Goal: Task Accomplishment & Management: Complete application form

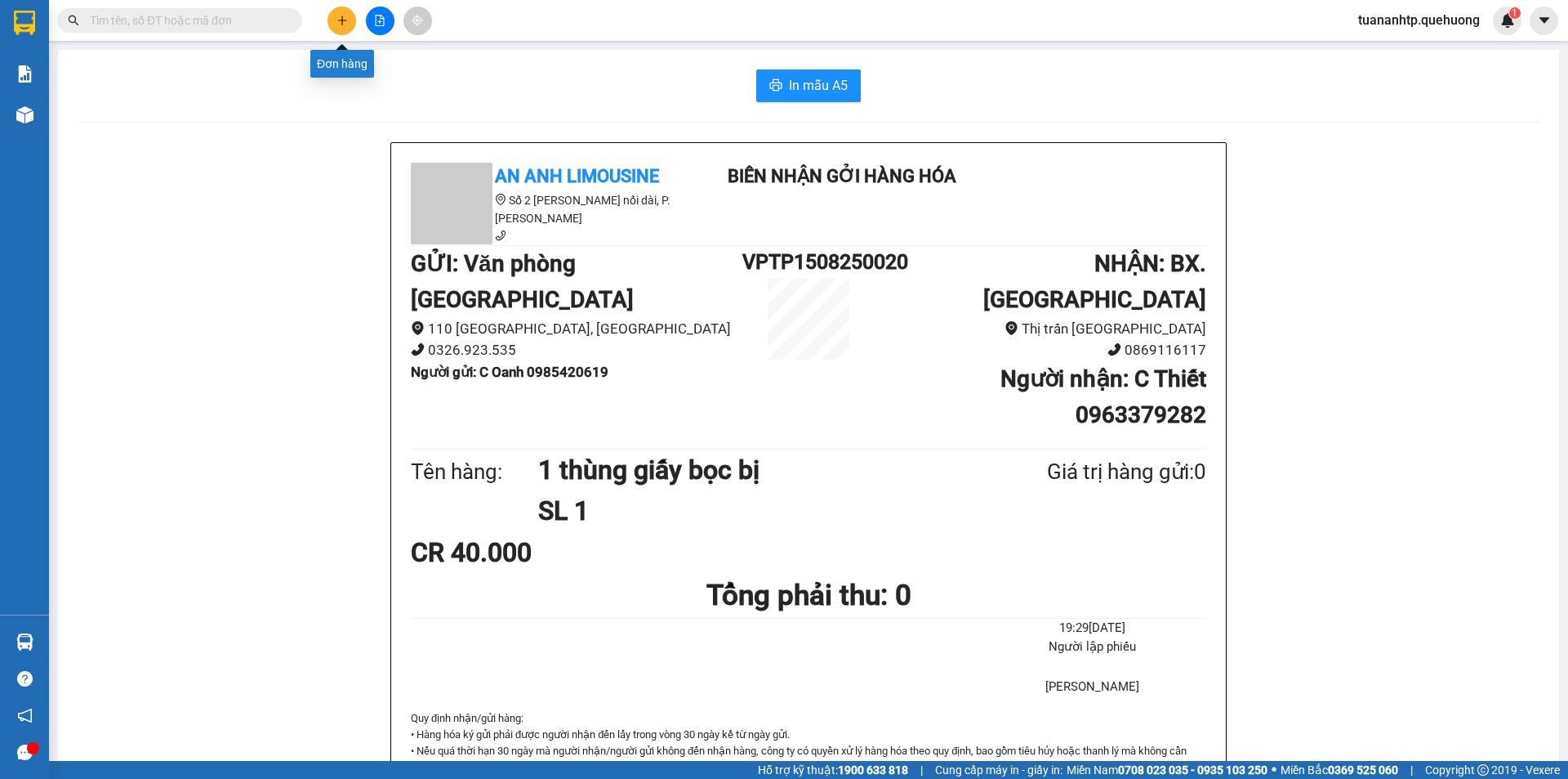
click at [349, 28] on button at bounding box center [342, 21] width 29 height 29
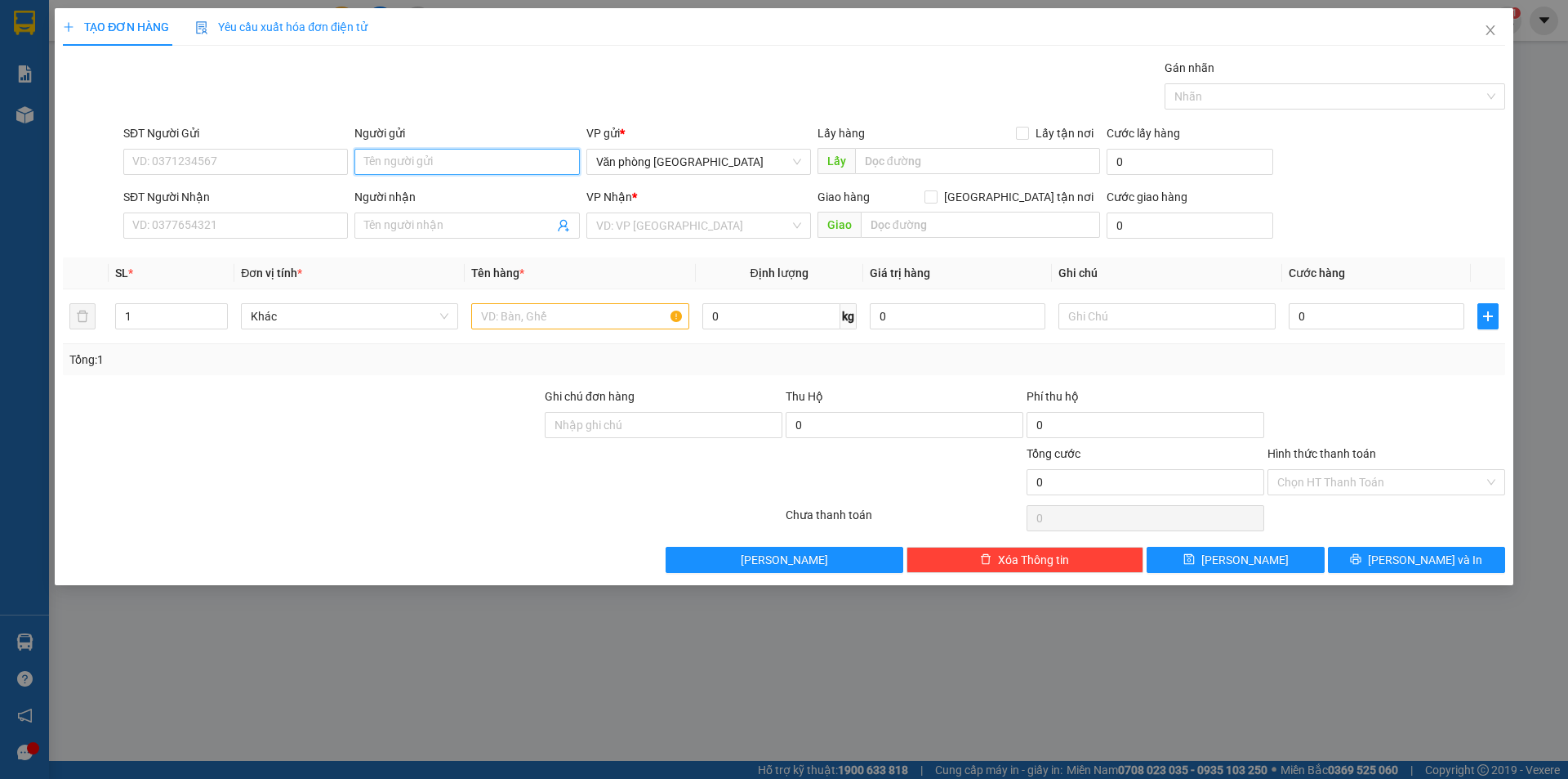
click at [532, 164] on input "Người gửi" at bounding box center [467, 161] width 225 height 26
type input "A Thiệp"
click at [174, 150] on input "SĐT Người Gửi" at bounding box center [236, 161] width 225 height 26
type input "0973523773"
click at [413, 228] on input "Người nhận" at bounding box center [459, 225] width 189 height 18
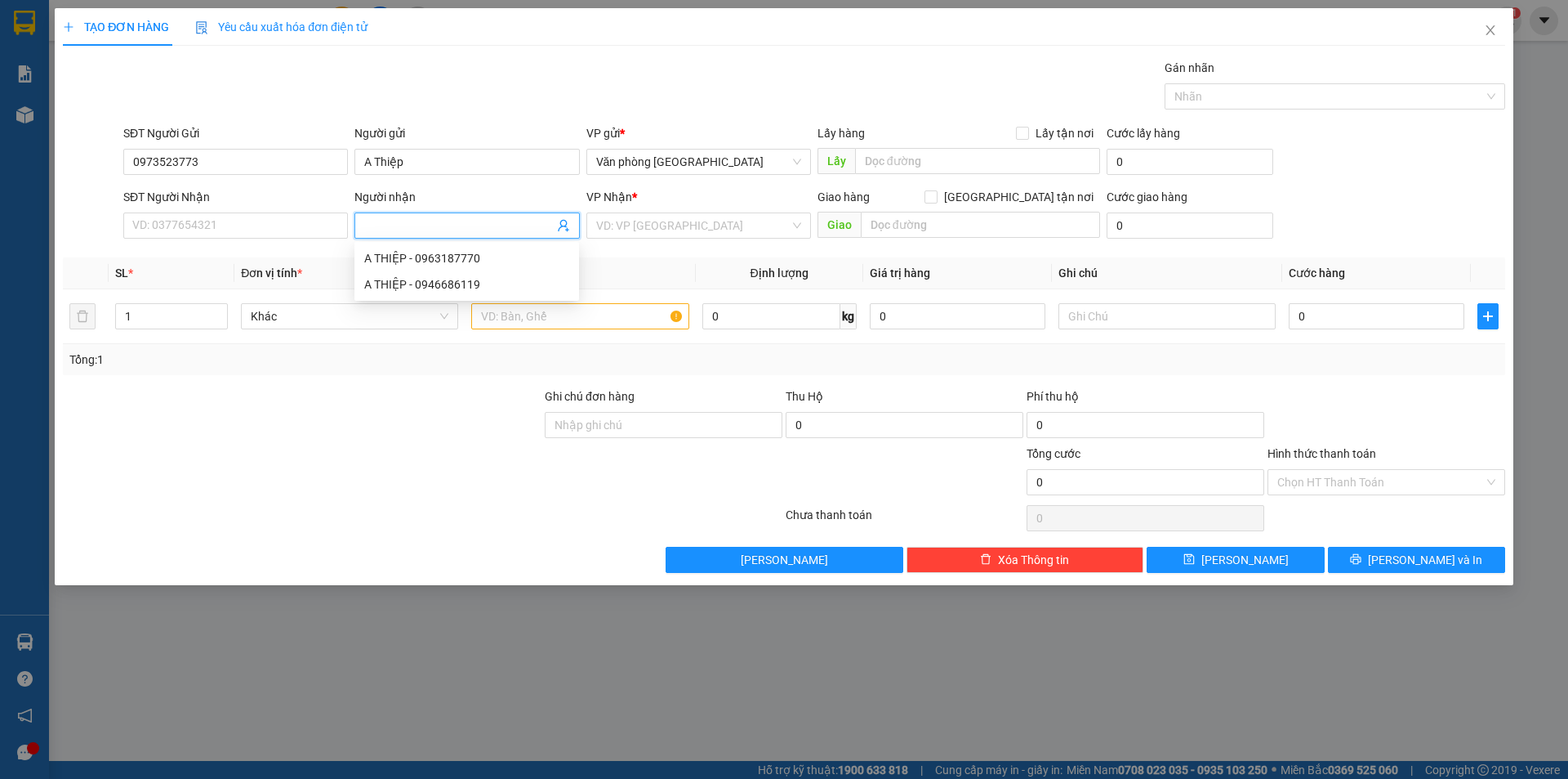
type input "a"
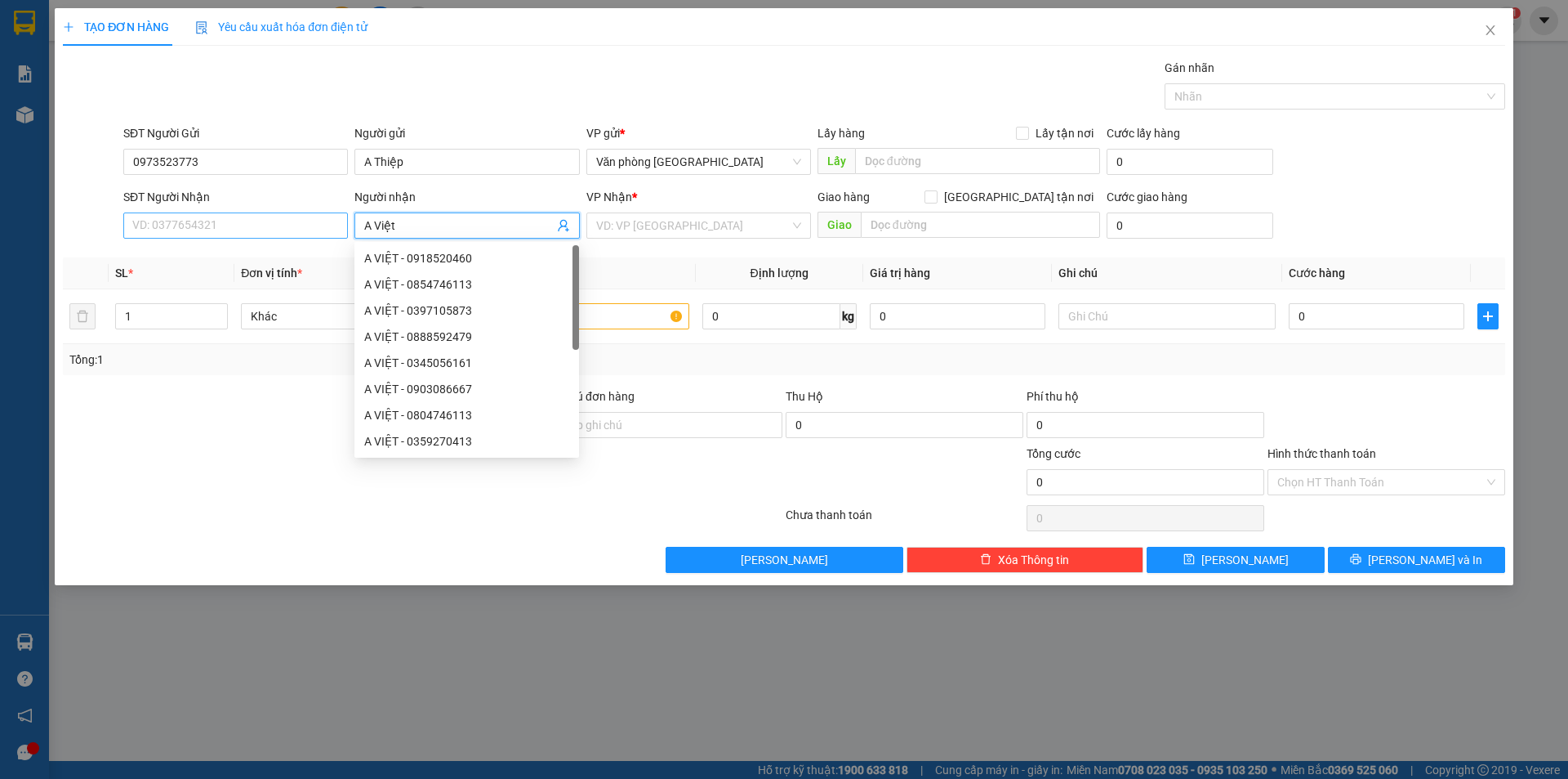
type input "A Việt"
click at [164, 224] on input "SĐT Người Nhận" at bounding box center [236, 225] width 225 height 26
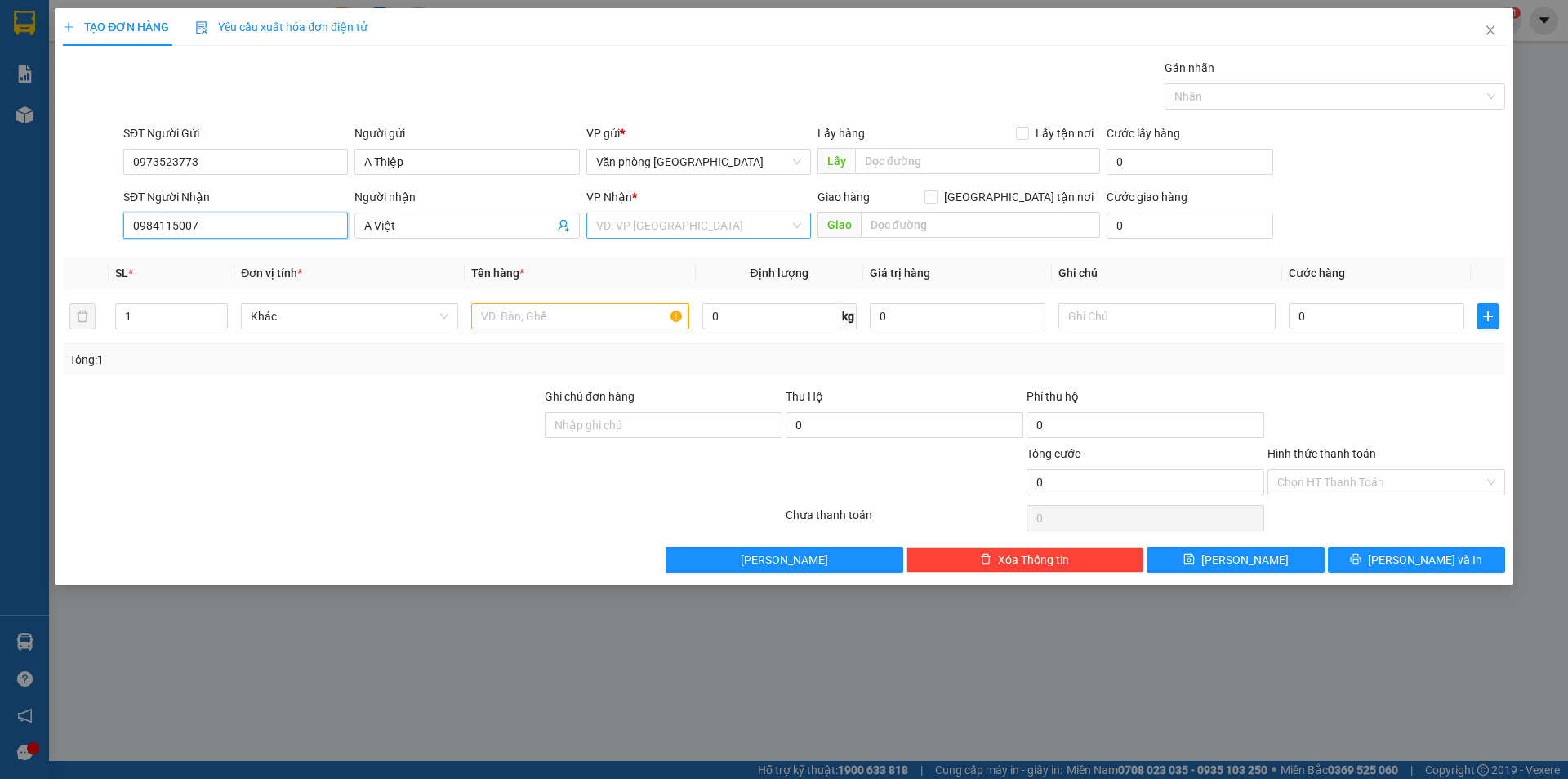
type input "0984115007"
click at [679, 232] on input "search" at bounding box center [693, 225] width 194 height 24
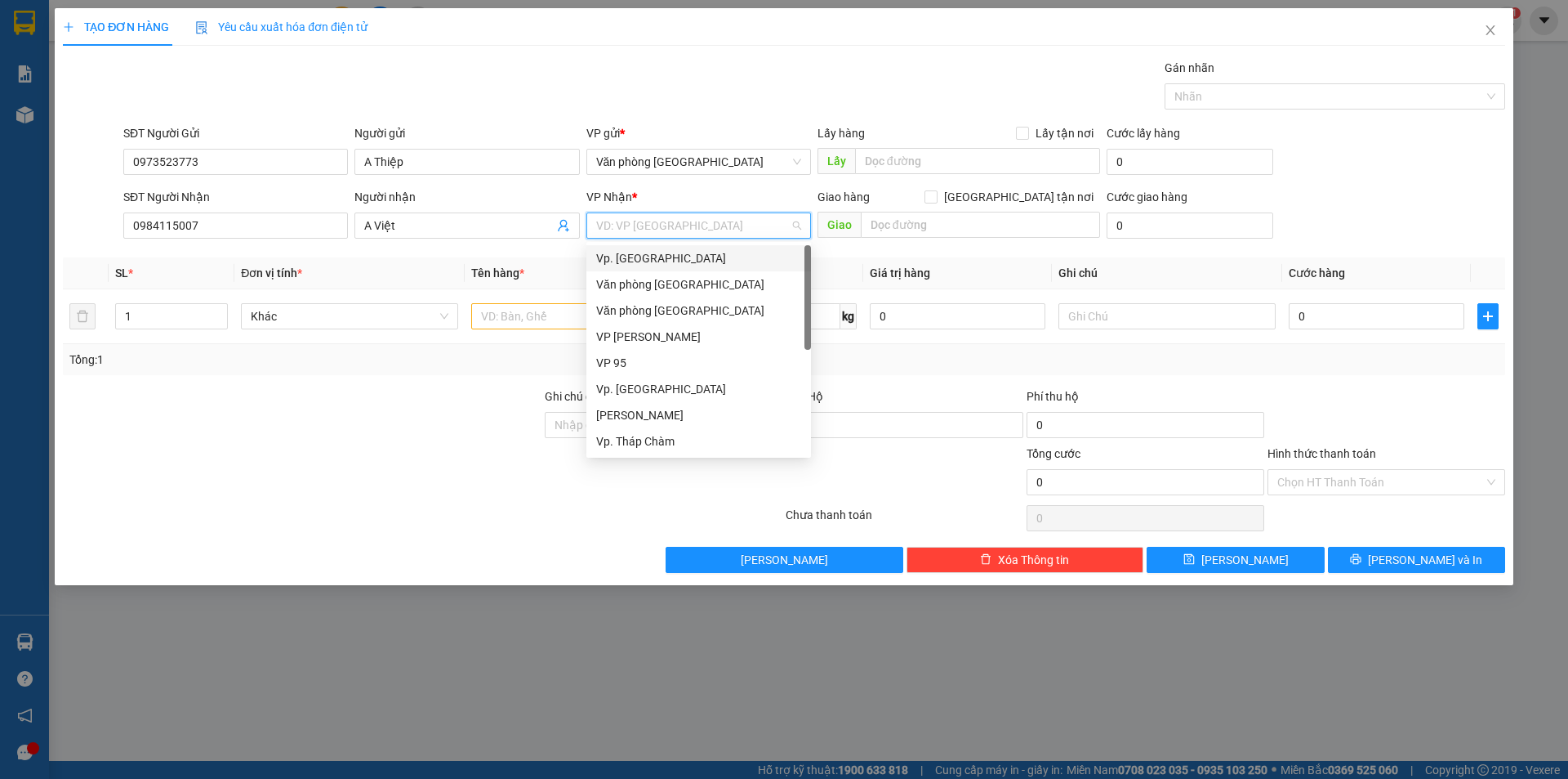
click at [686, 258] on div "Vp. [GEOGRAPHIC_DATA]" at bounding box center [699, 258] width 205 height 18
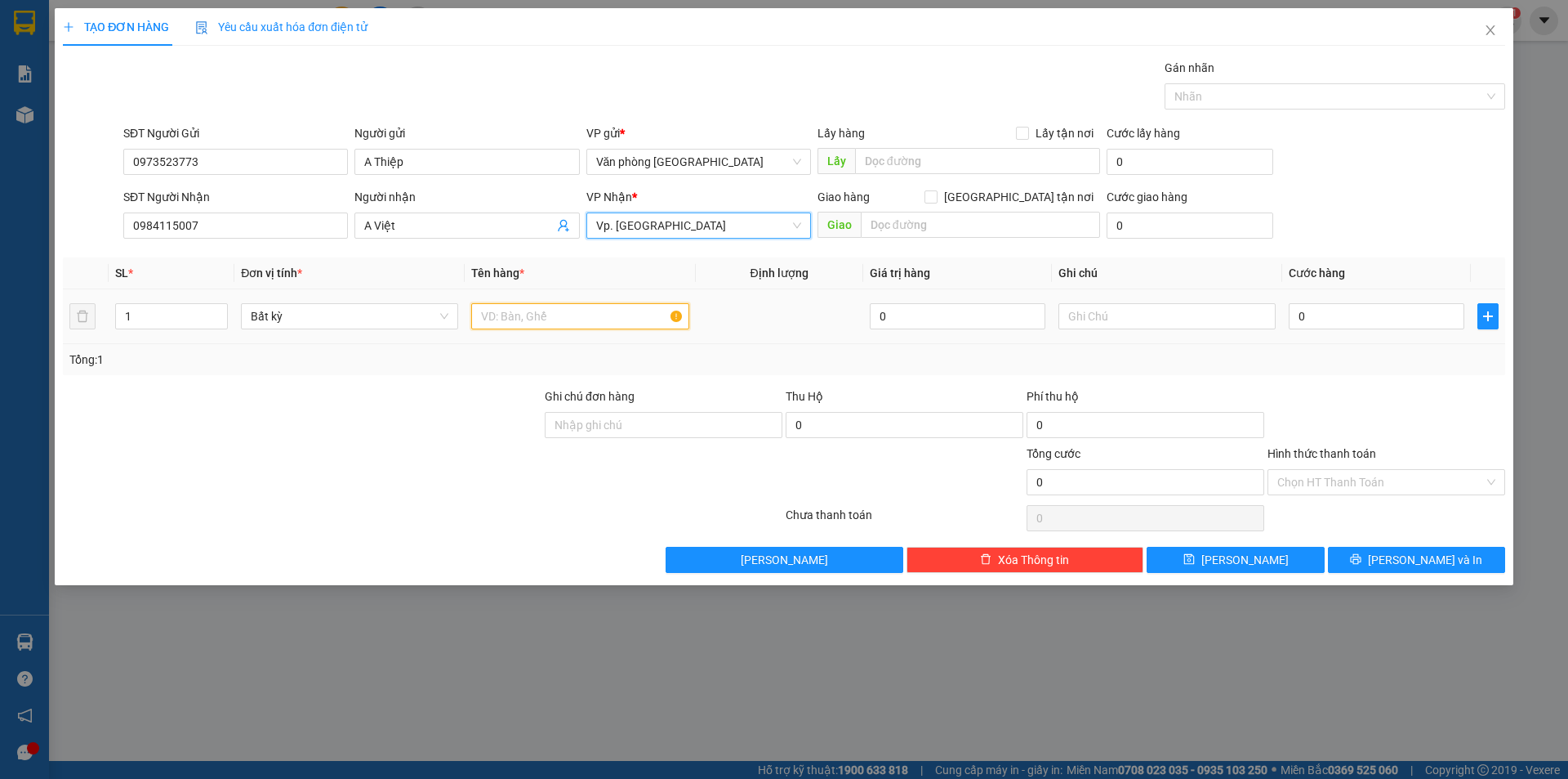
click at [582, 312] on input "text" at bounding box center [580, 316] width 217 height 26
type input "1 thùng giấy"
type input "4"
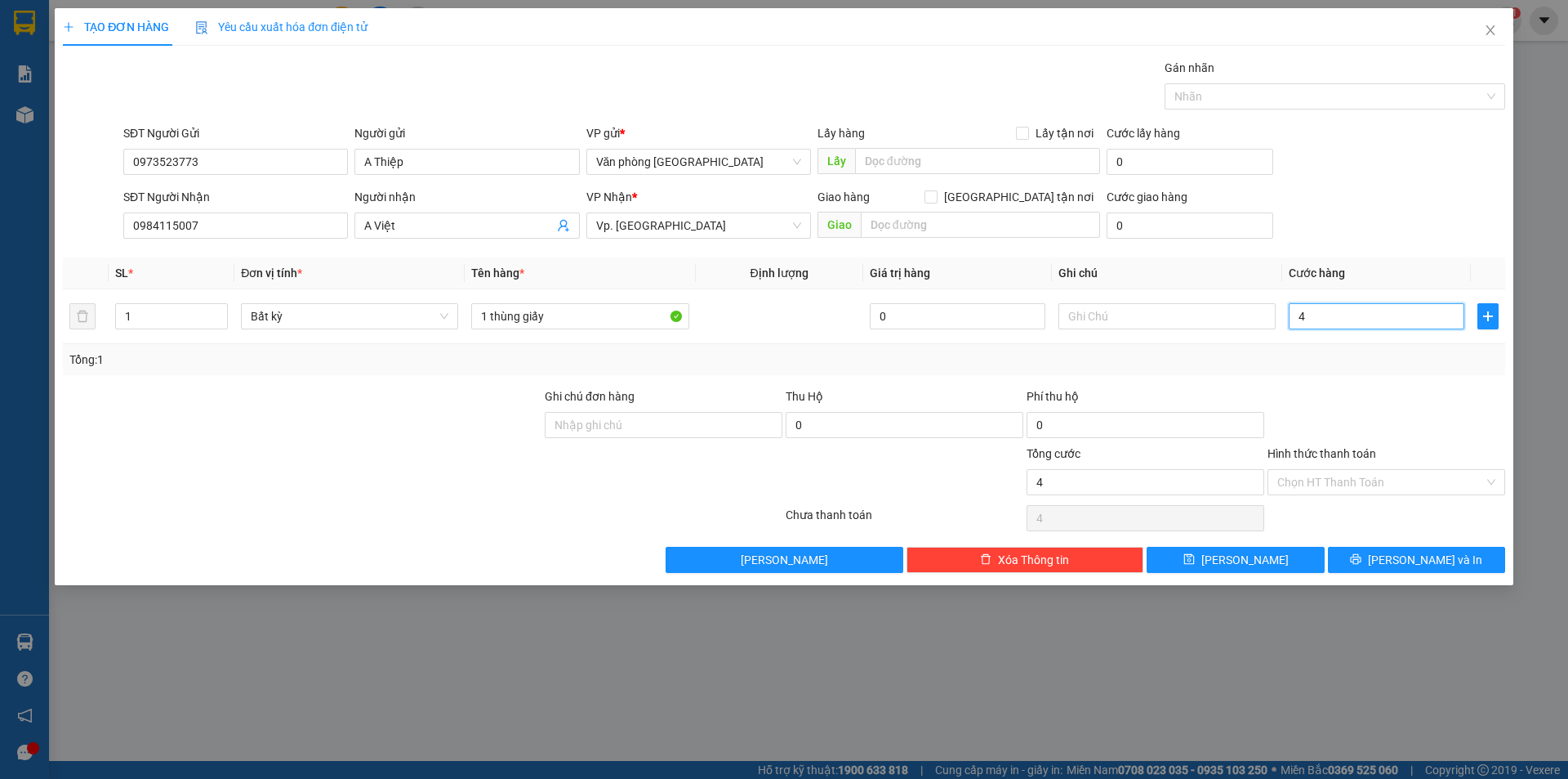
type input "40"
type input "400"
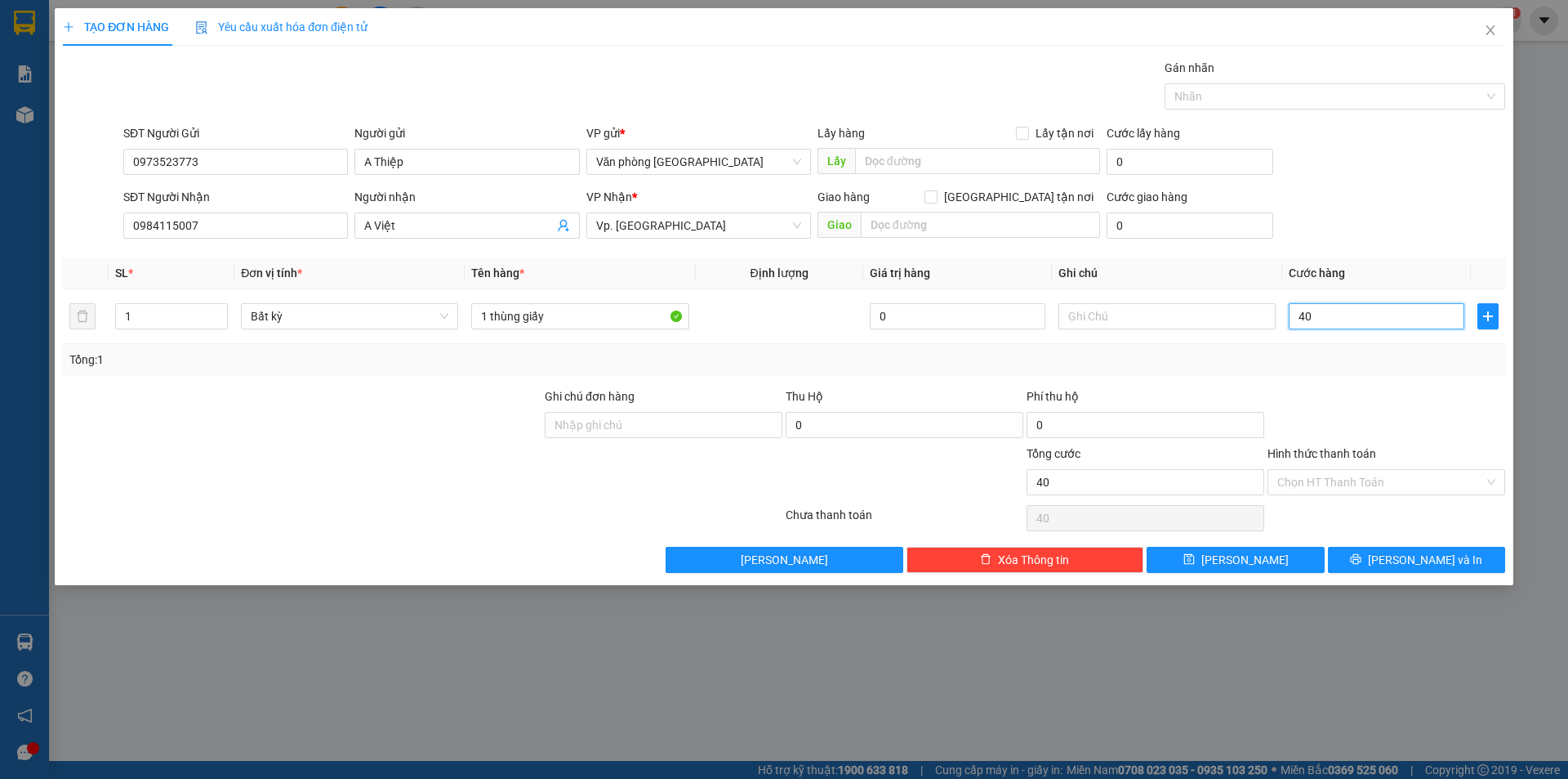
type input "400"
type input "4.000"
type input "40.000"
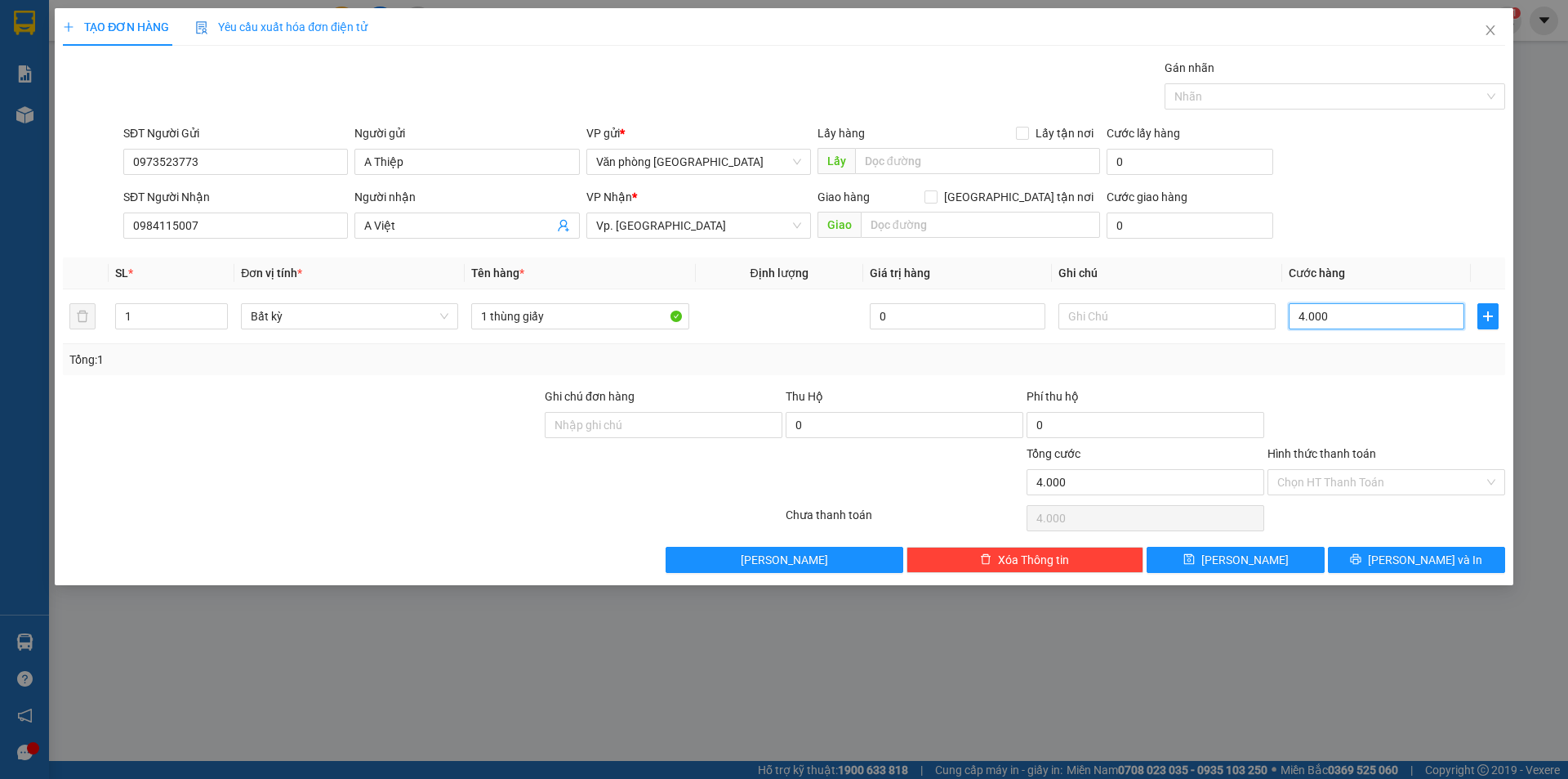
type input "40.000"
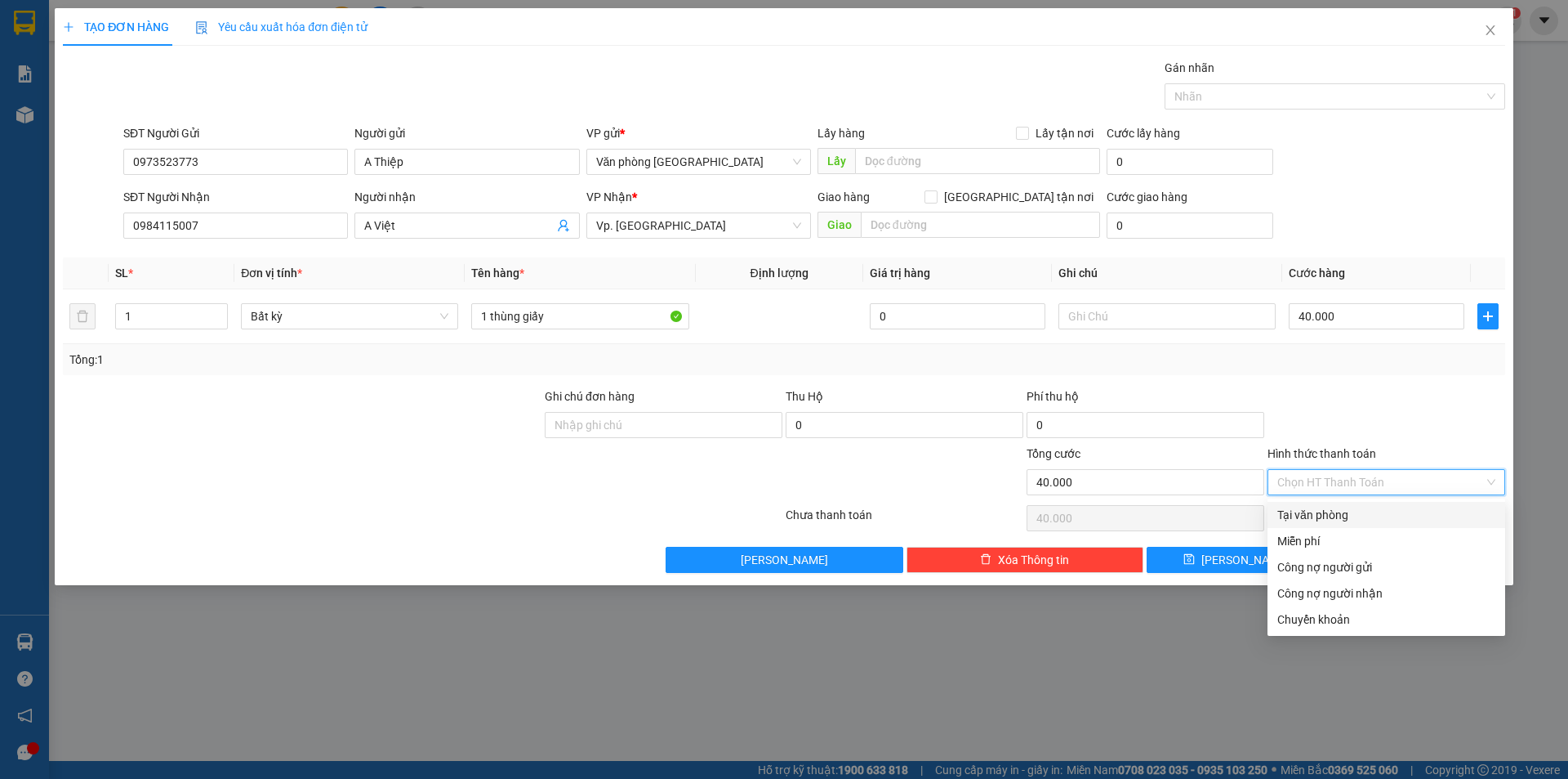
click at [1326, 492] on input "Hình thức thanh toán" at bounding box center [1381, 482] width 207 height 24
click at [1319, 514] on div "Tại văn phòng" at bounding box center [1386, 515] width 218 height 18
type input "0"
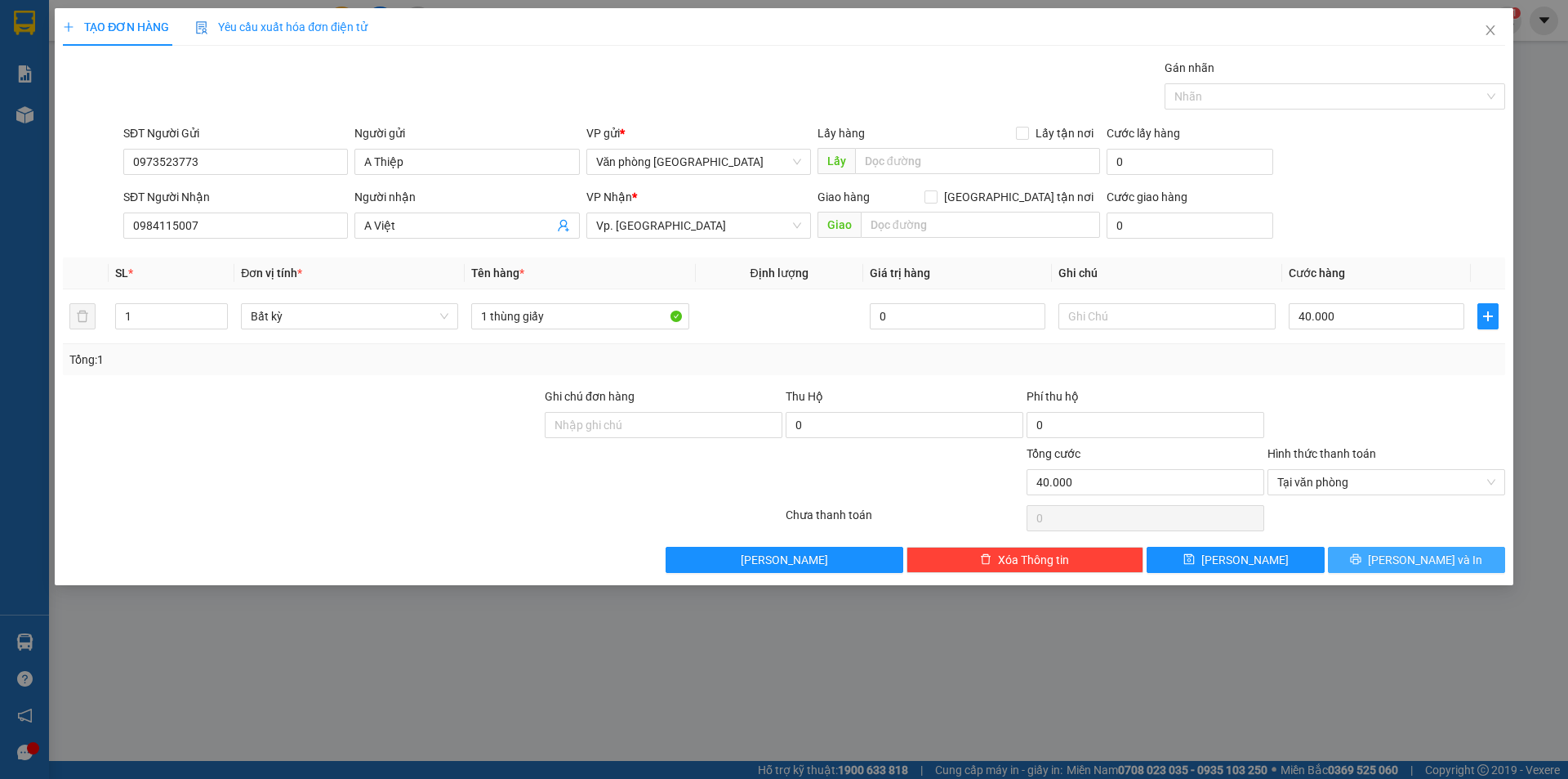
click at [1420, 551] on span "[PERSON_NAME] và In" at bounding box center [1425, 560] width 114 height 18
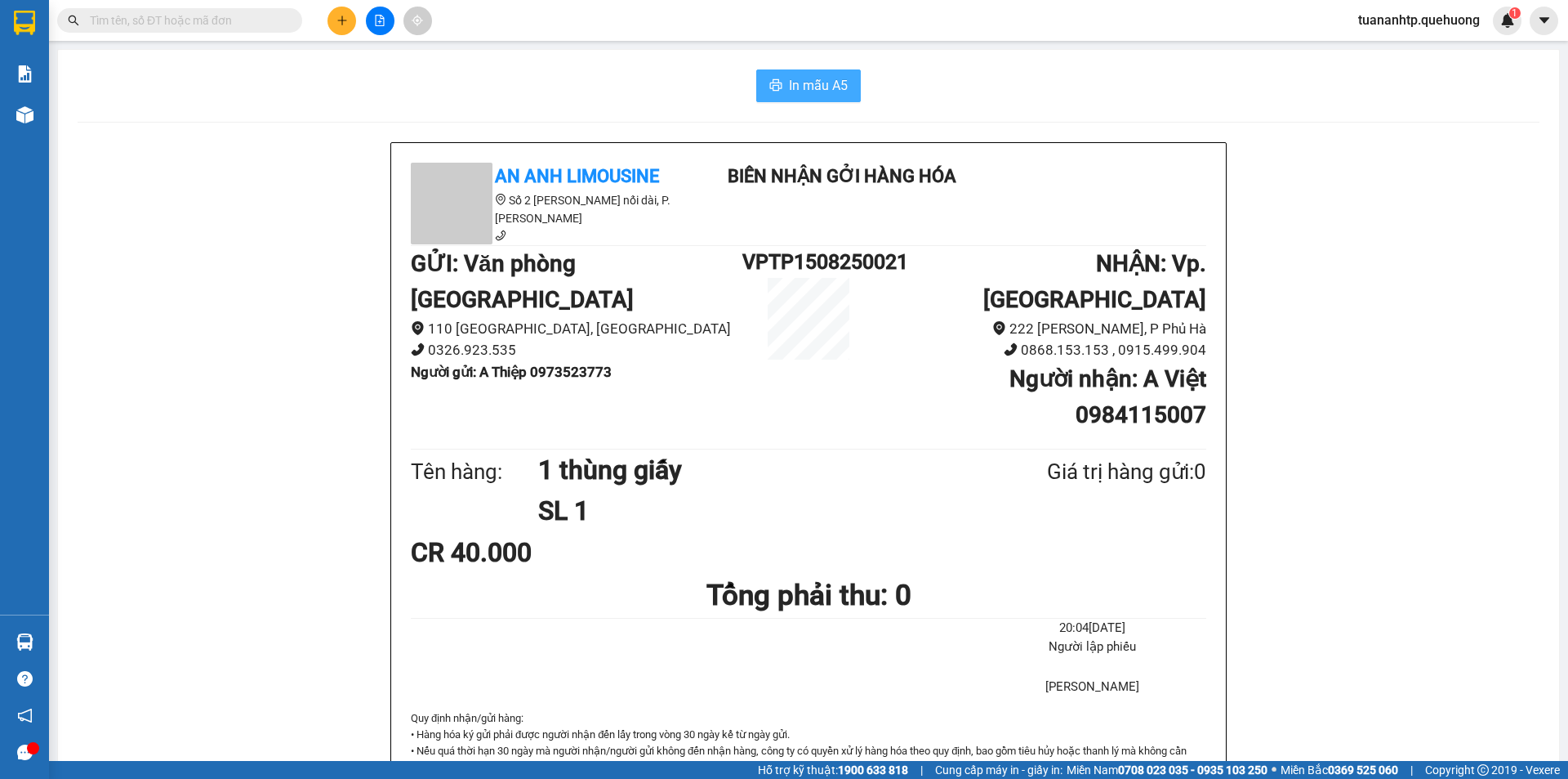
click at [811, 102] on div "In mẫu A5 An Anh Limousine Số 2 [PERSON_NAME] nối dài, P. [PERSON_NAME] Biên nh…" at bounding box center [808, 745] width 1501 height 1391
click at [813, 90] on span "In mẫu A5" at bounding box center [818, 85] width 59 height 21
click at [331, 30] on button at bounding box center [342, 21] width 29 height 29
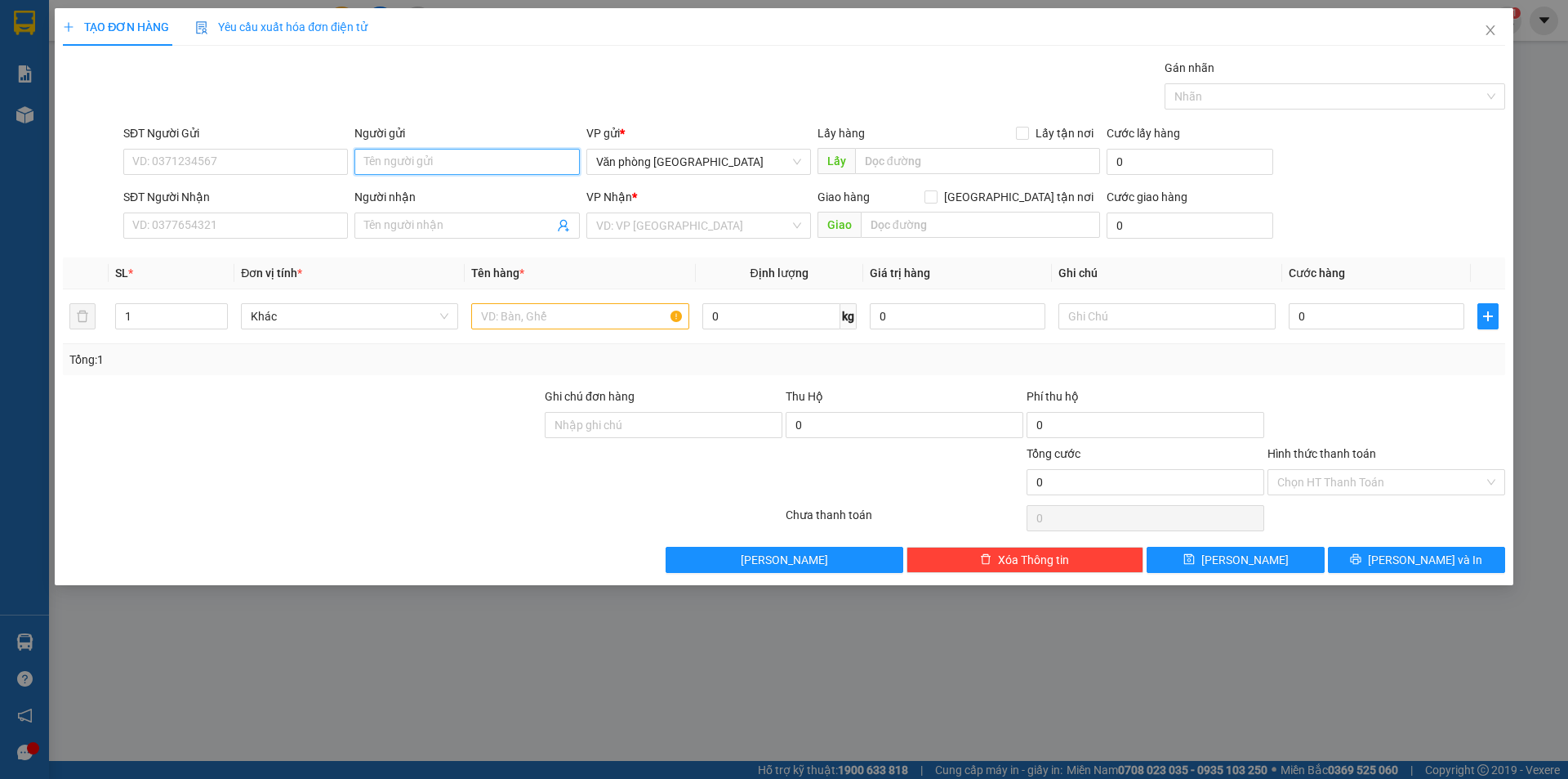
click at [419, 165] on input "Người gửi" at bounding box center [467, 161] width 225 height 26
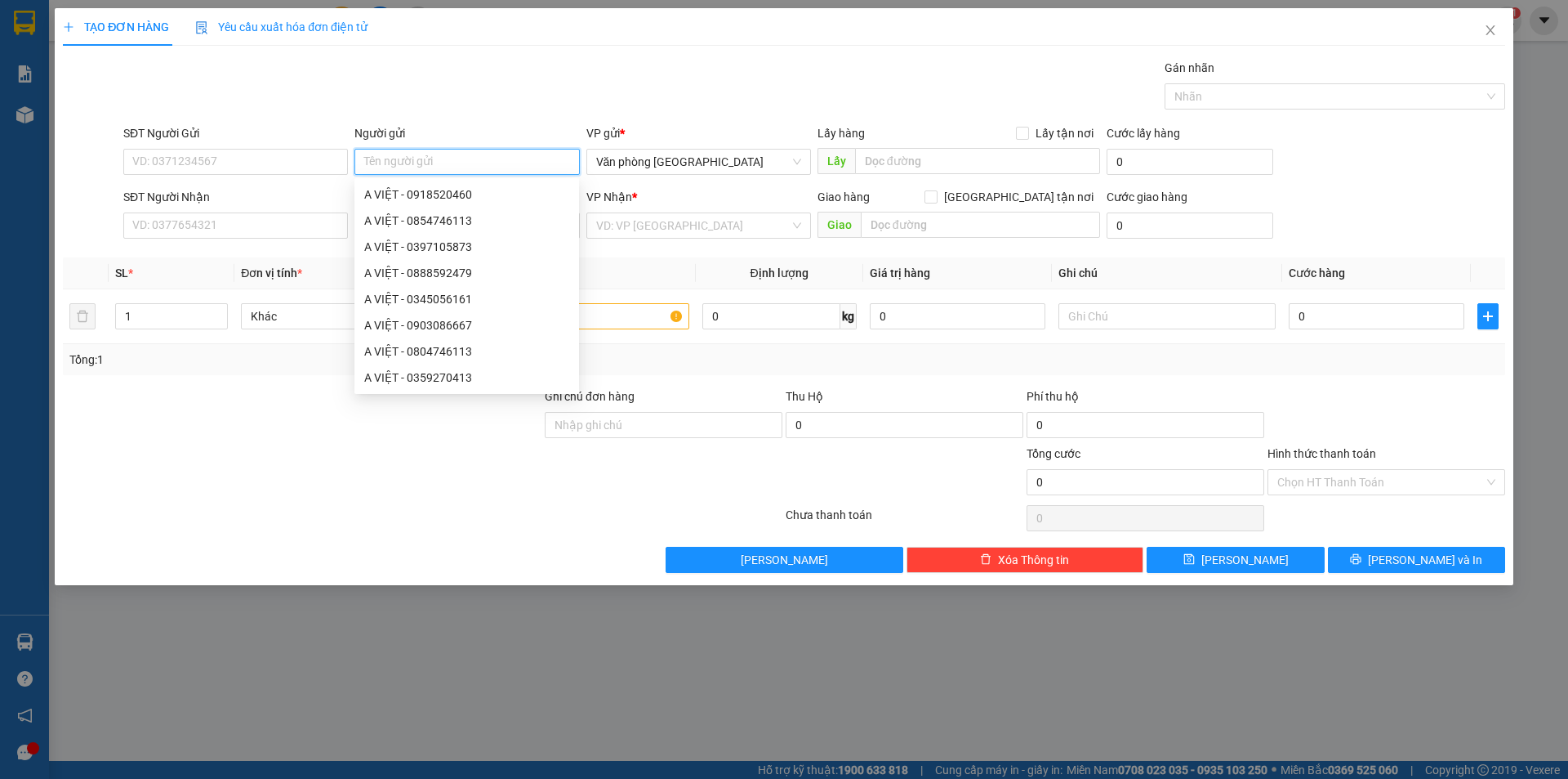
type input "N"
type input "C"
type input "[PERSON_NAME]"
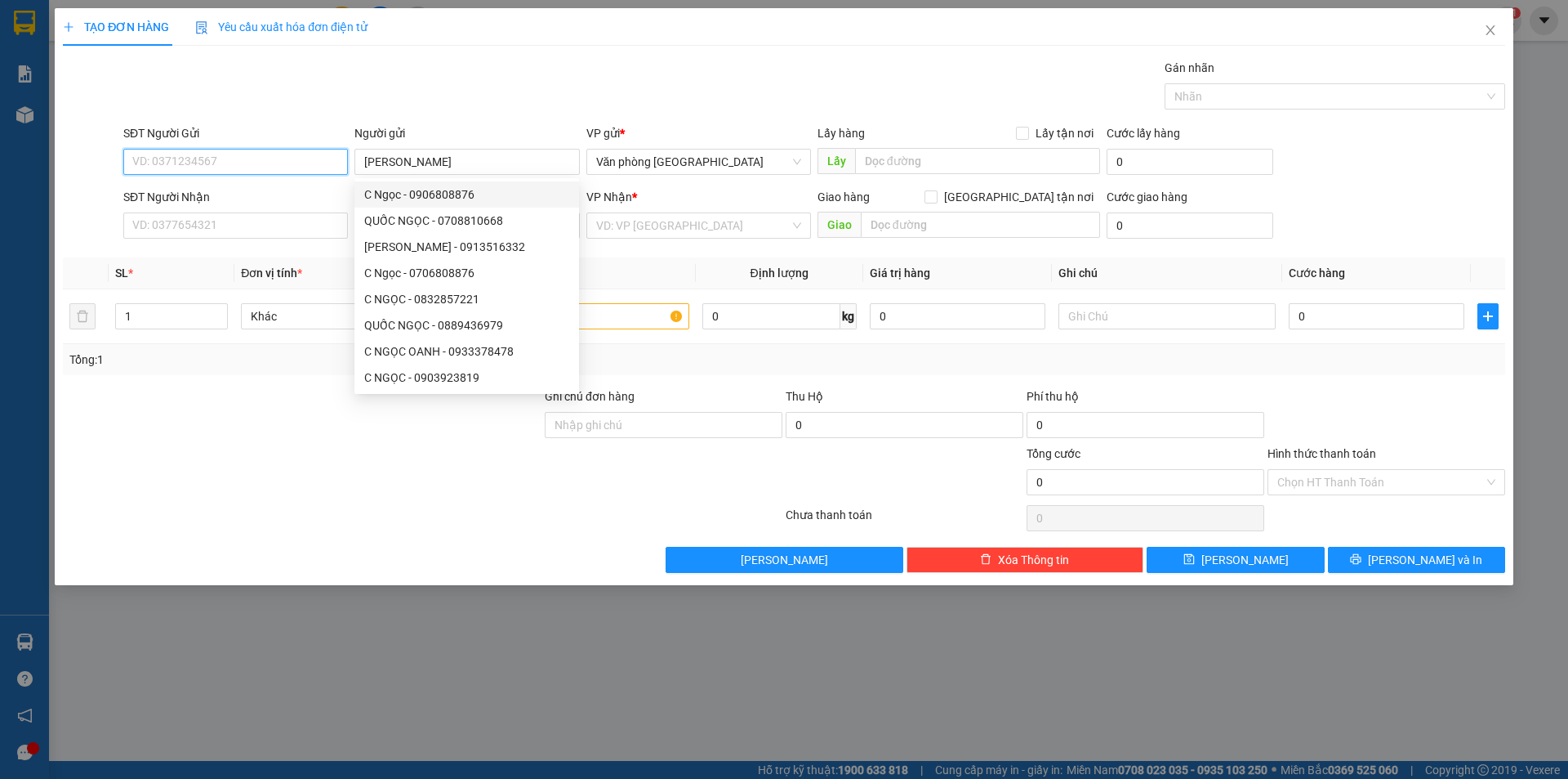
click at [208, 157] on input "SĐT Người Gửi" at bounding box center [236, 161] width 225 height 26
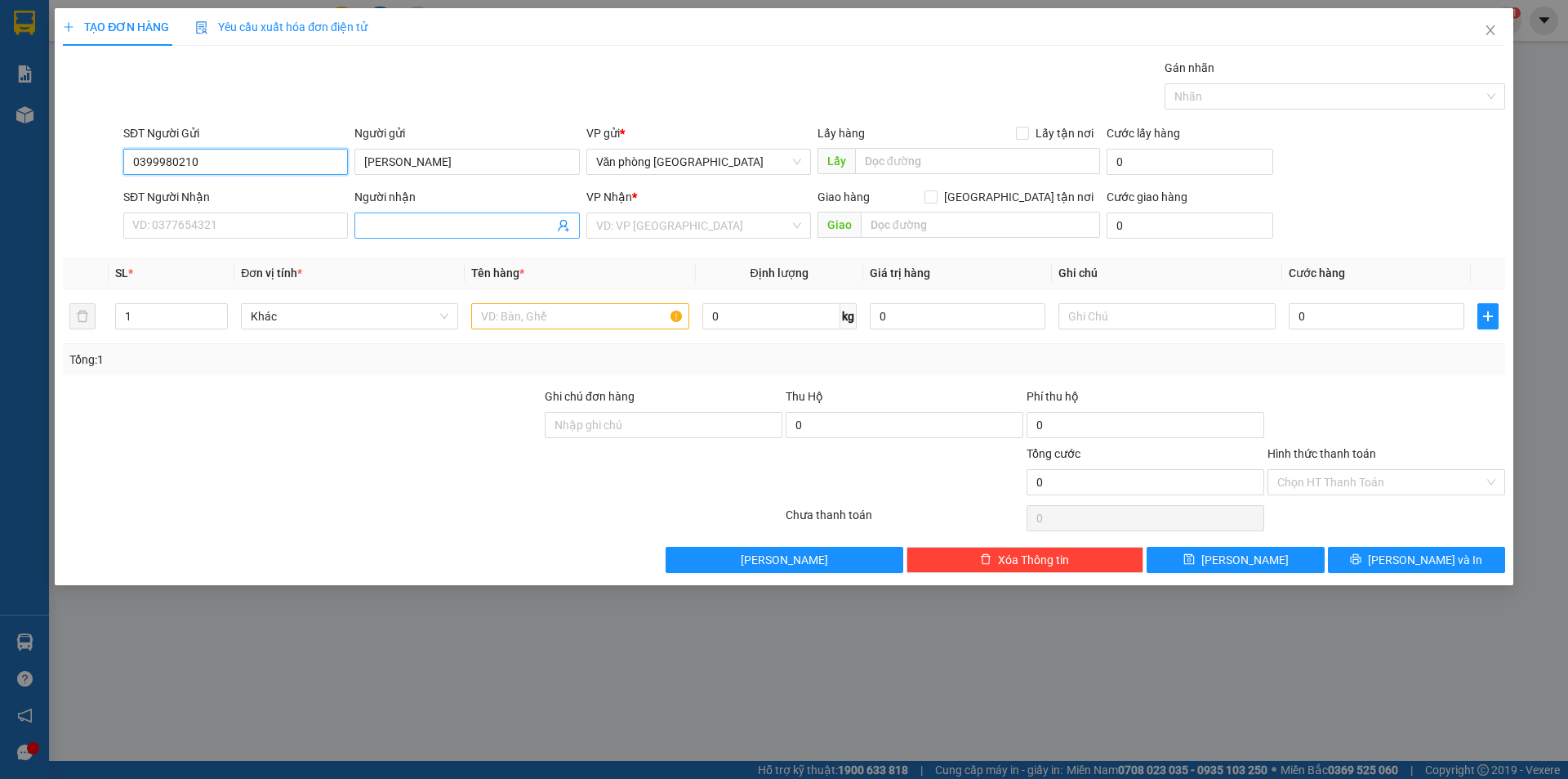
type input "0399980210"
click at [400, 231] on input "Người nhận" at bounding box center [459, 225] width 189 height 18
type input "[PERSON_NAME]"
click at [188, 227] on input "SĐT Người Nhận" at bounding box center [236, 225] width 225 height 26
click at [721, 238] on div "VD: VP [GEOGRAPHIC_DATA]" at bounding box center [699, 225] width 225 height 26
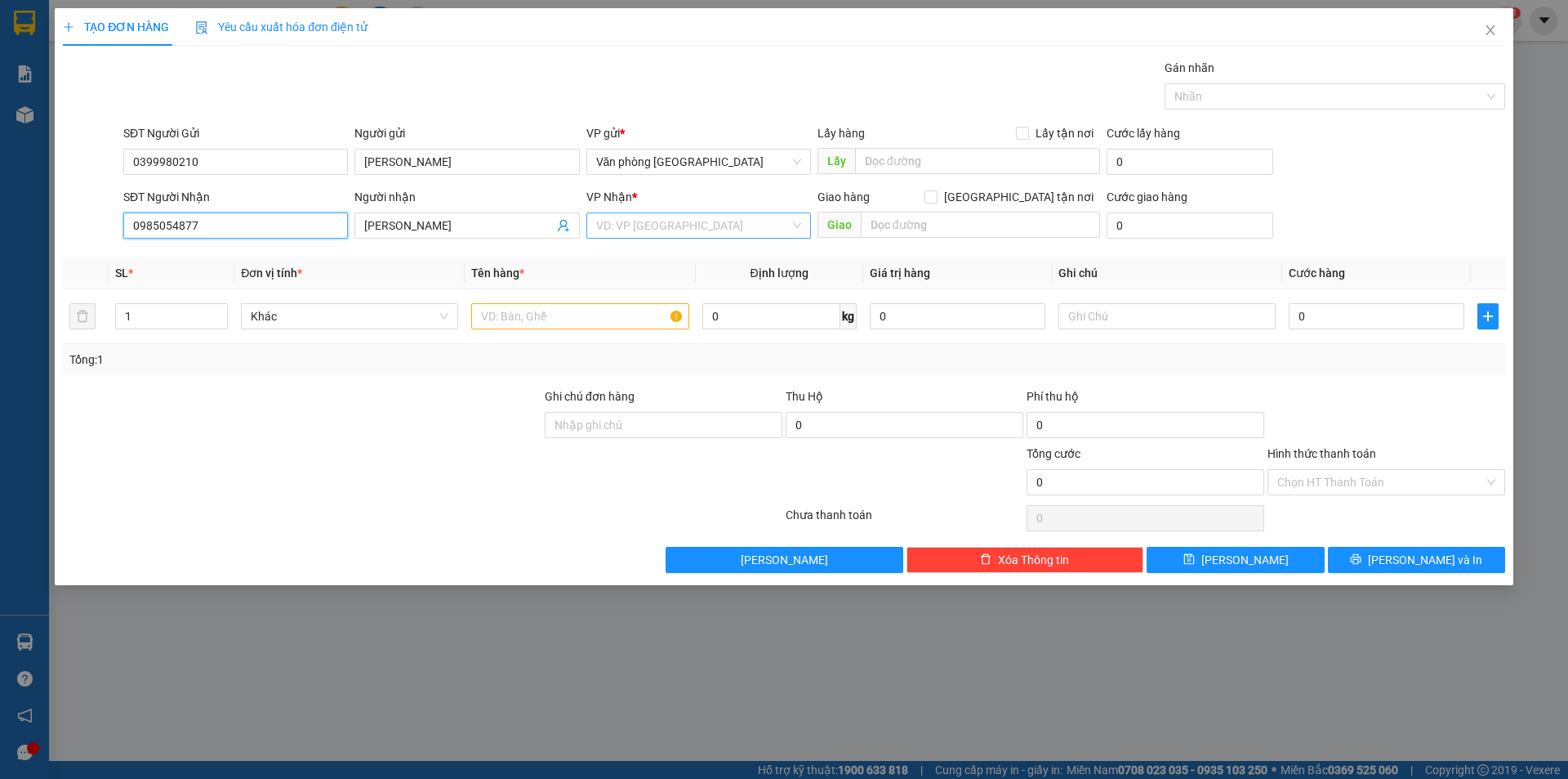
type input "0985054877"
type input "1 hộp giấy nhỏ"
click at [1355, 310] on input "0" at bounding box center [1376, 316] width 176 height 26
type input "3"
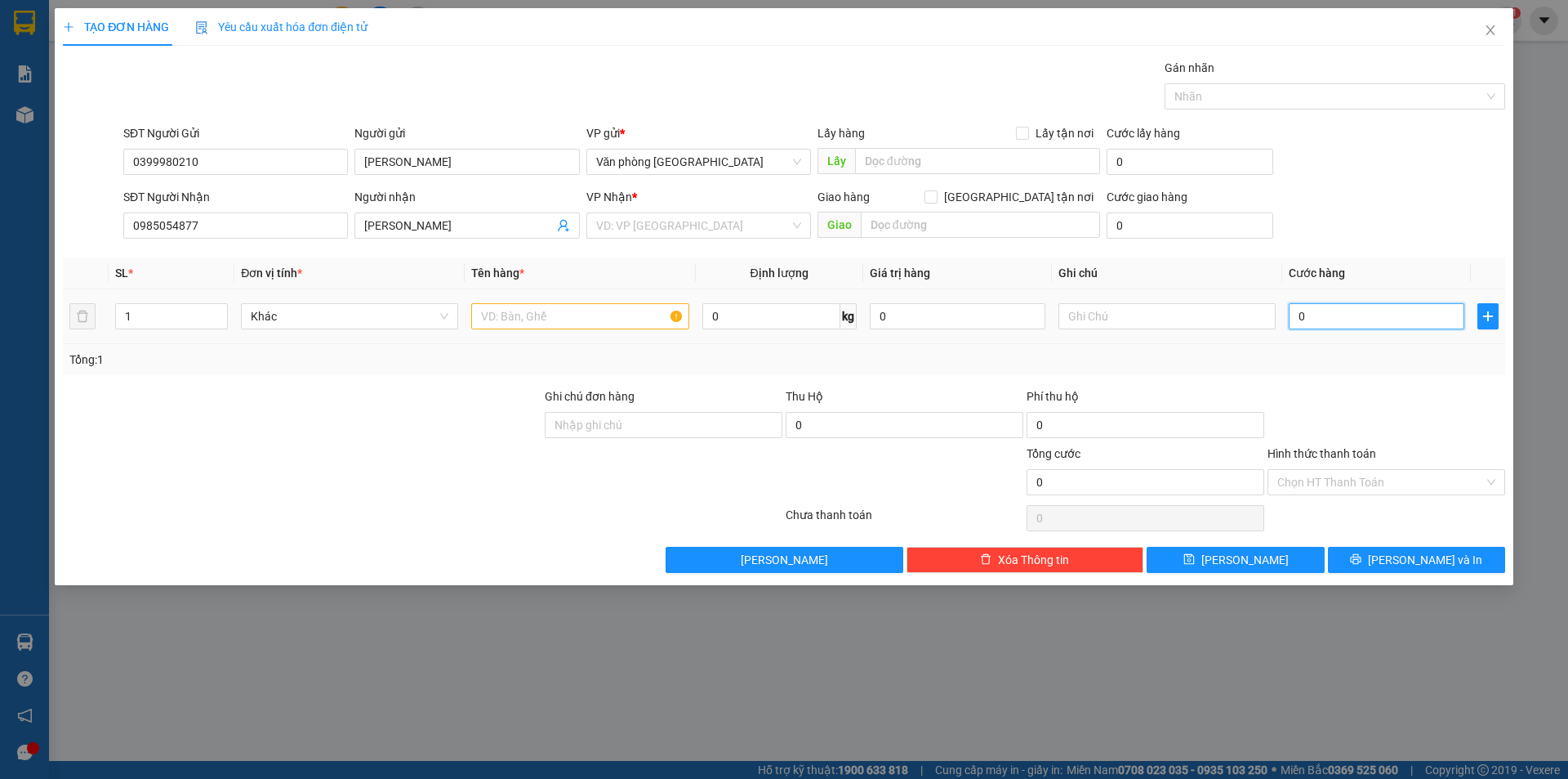
type input "3"
type input "30"
type input "300"
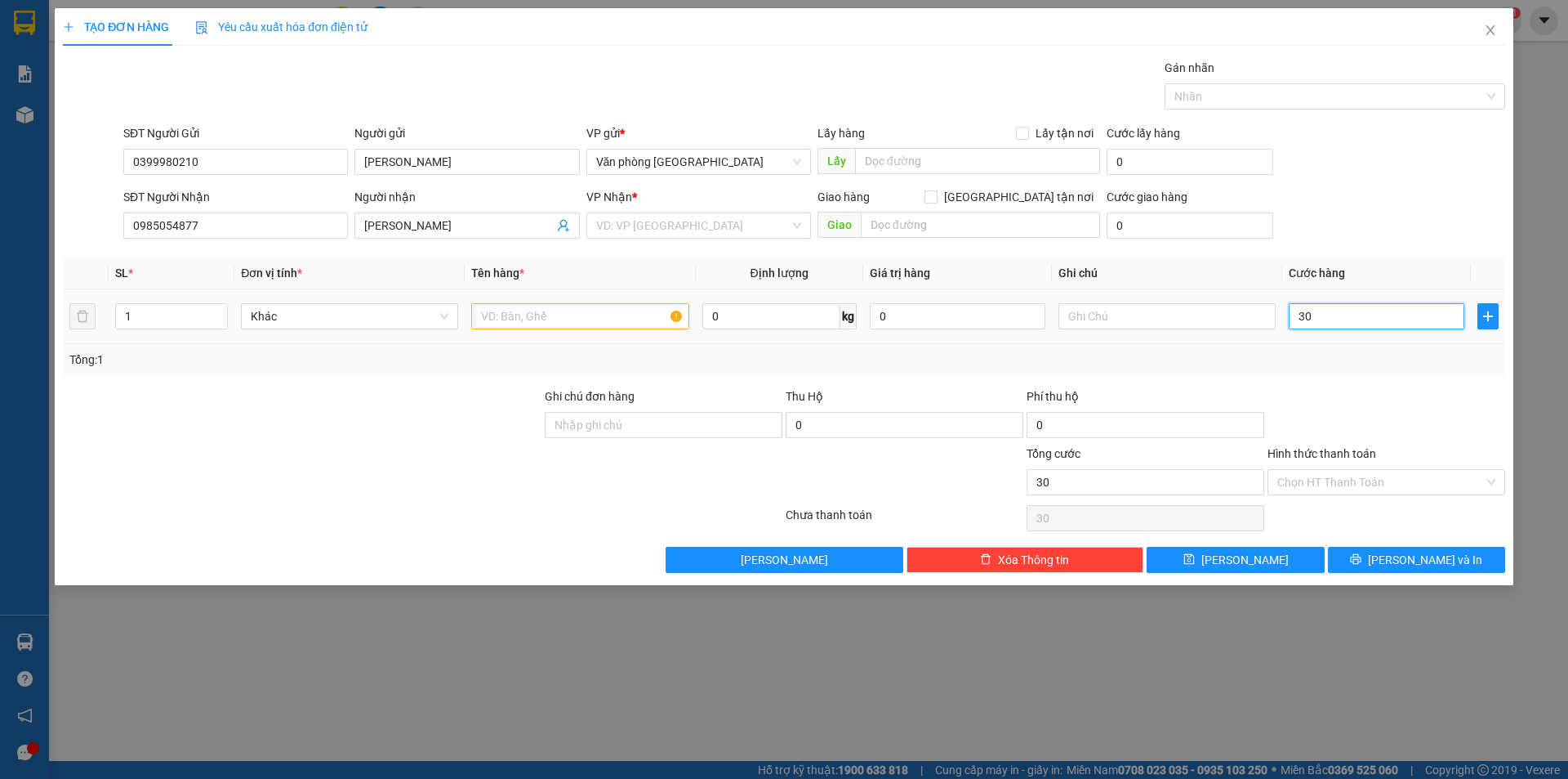
type input "300"
type input "3.000"
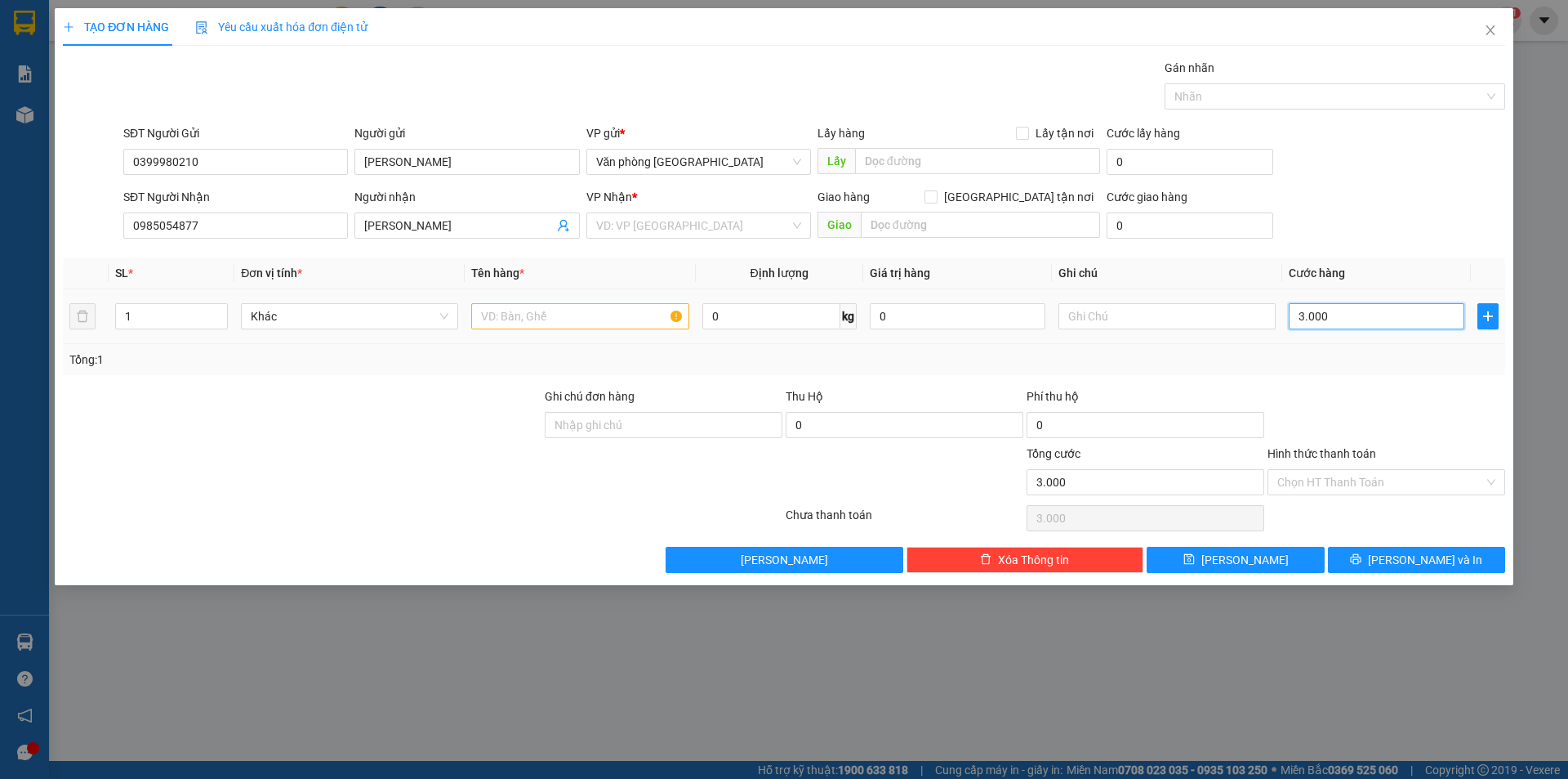
type input "30.000"
click at [1319, 492] on input "Hình thức thanh toán" at bounding box center [1381, 482] width 207 height 24
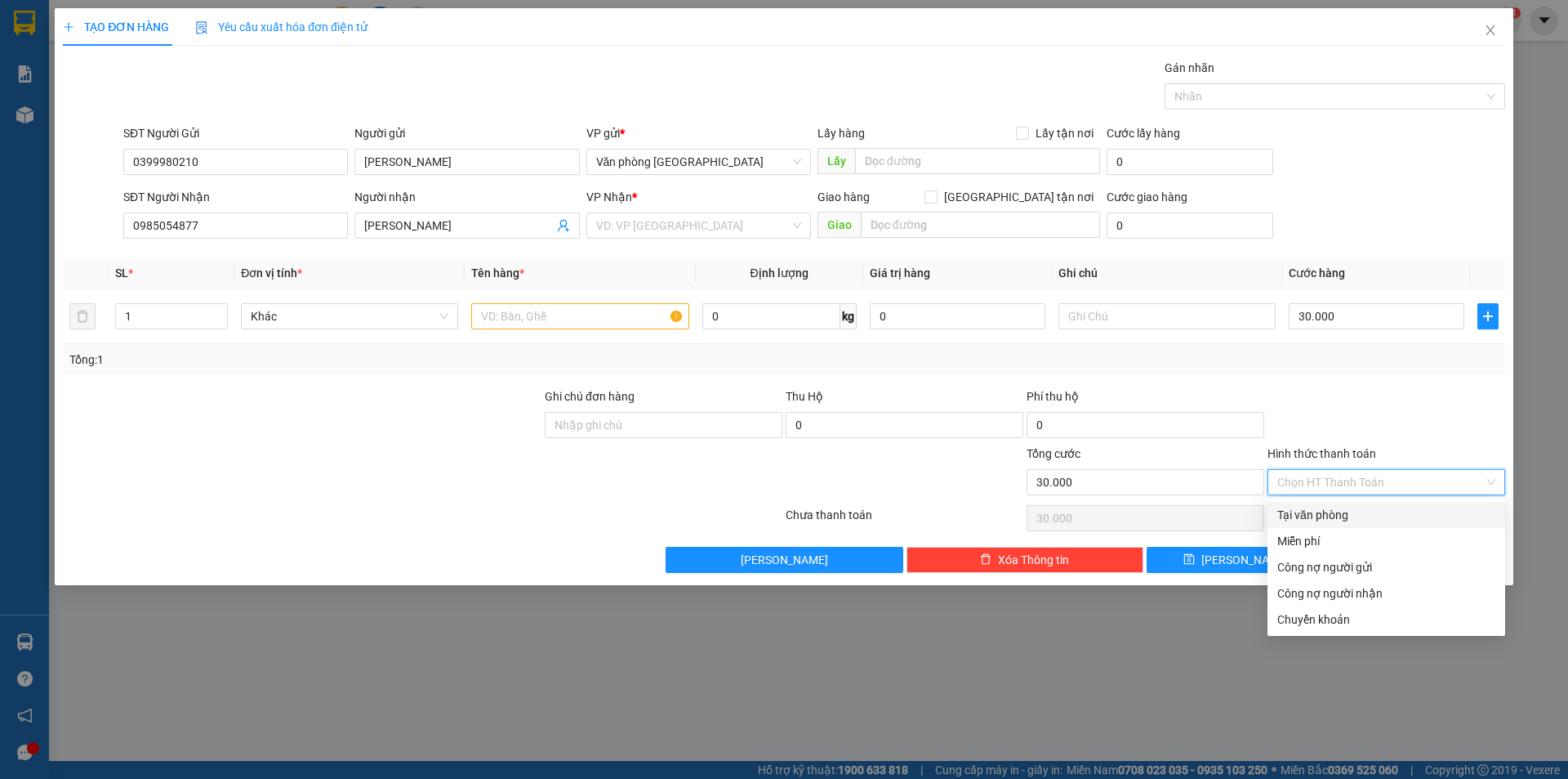
click at [1319, 517] on div "Tại văn phòng" at bounding box center [1386, 515] width 218 height 18
type input "0"
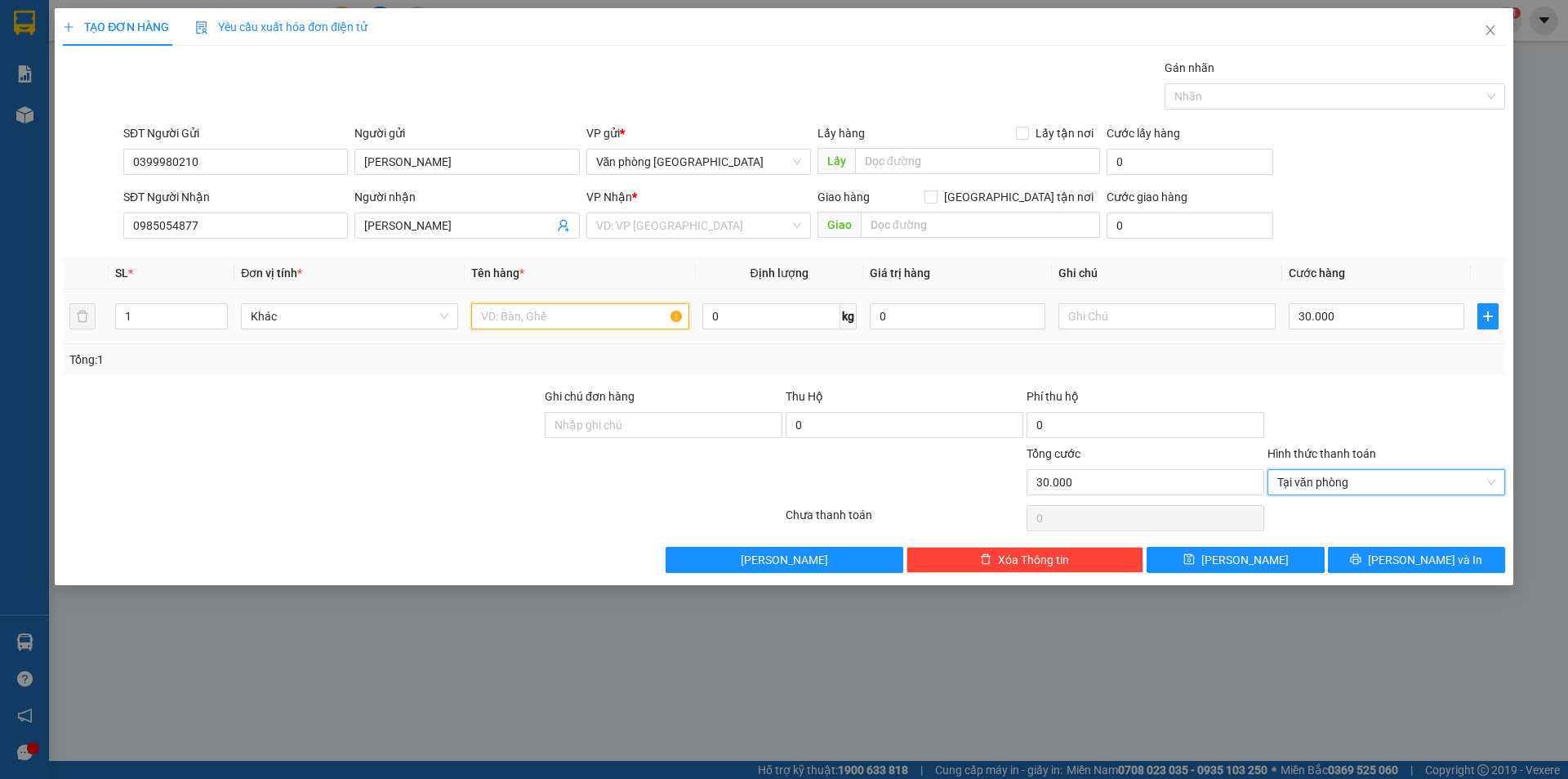
click at [544, 314] on input "text" at bounding box center [580, 316] width 217 height 26
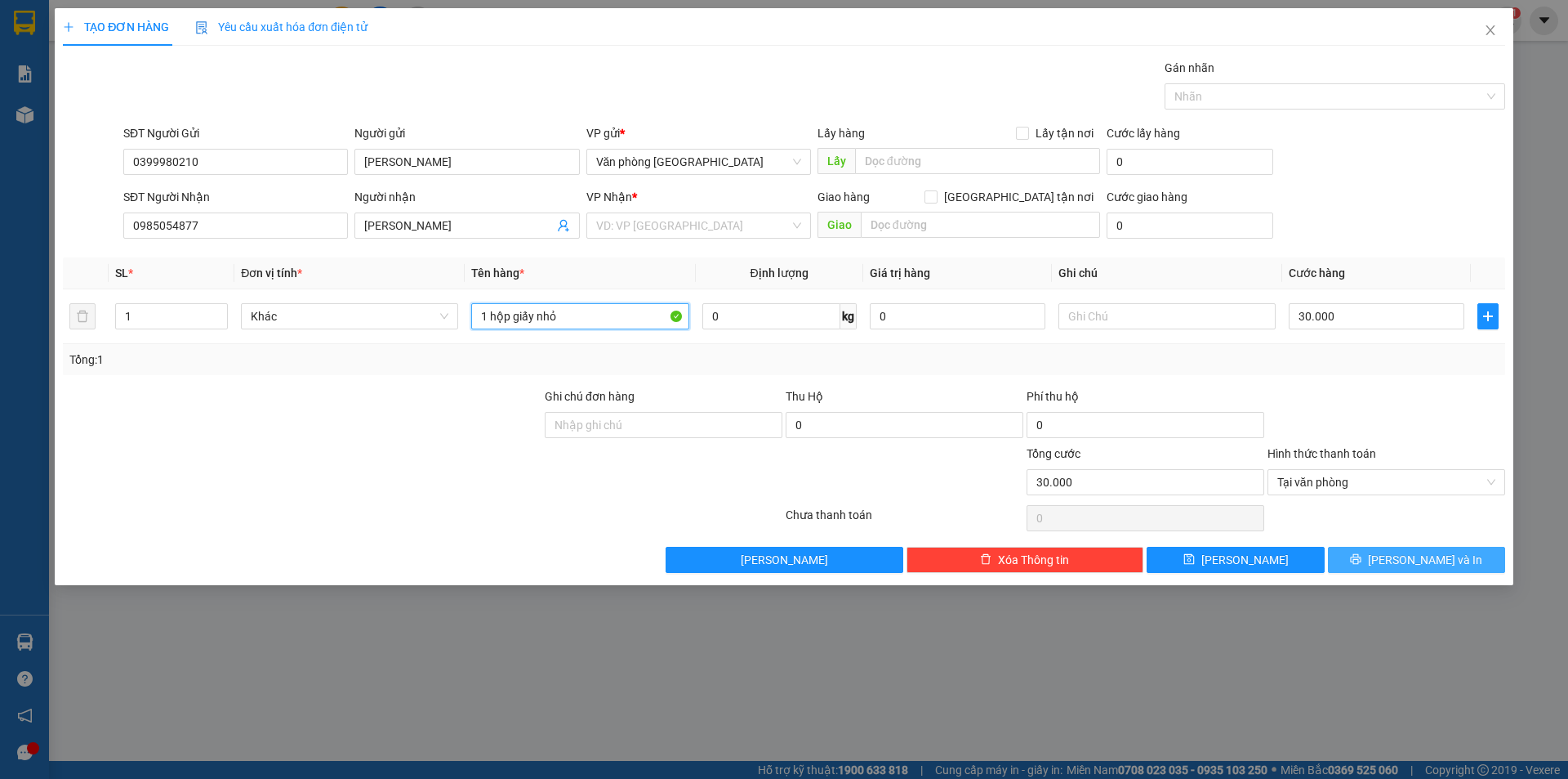
type input "1 hộp giấy nhỏ"
click at [1400, 561] on button "[PERSON_NAME] và In" at bounding box center [1417, 559] width 177 height 26
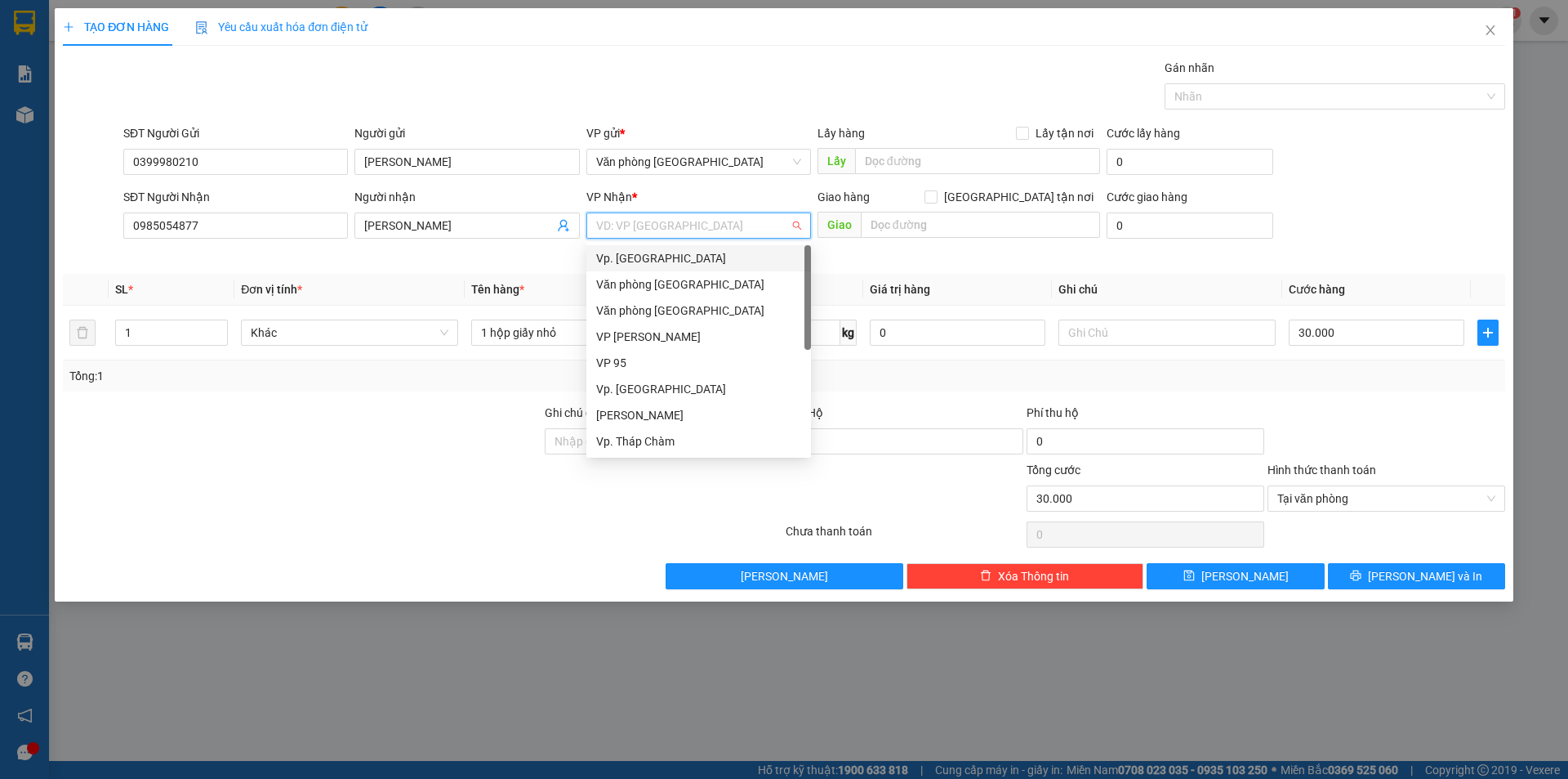
click at [711, 225] on input "search" at bounding box center [693, 225] width 194 height 24
click at [637, 390] on div "BX. [GEOGRAPHIC_DATA]" at bounding box center [699, 389] width 205 height 18
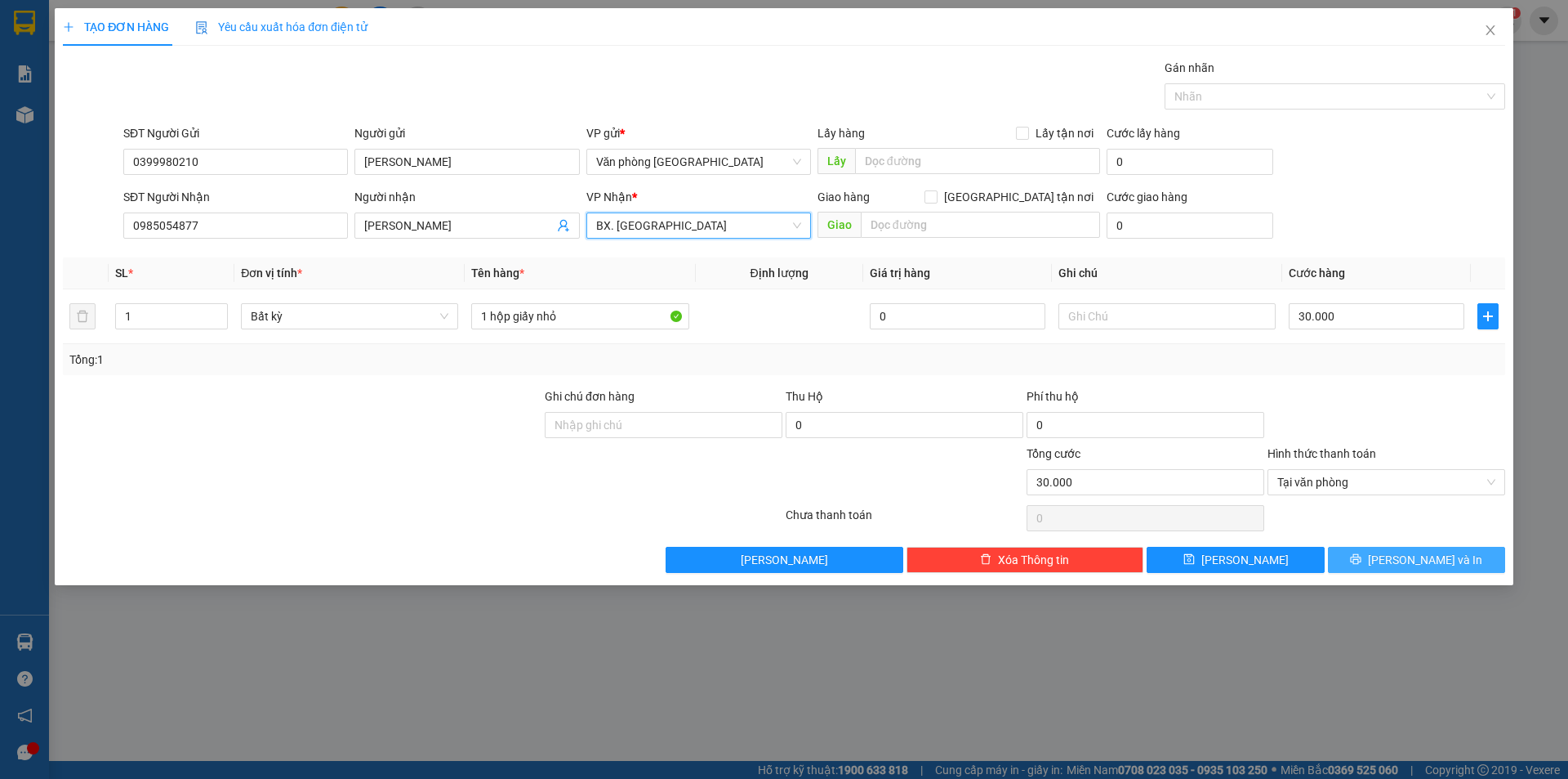
click at [1436, 562] on span "[PERSON_NAME] và In" at bounding box center [1425, 560] width 114 height 18
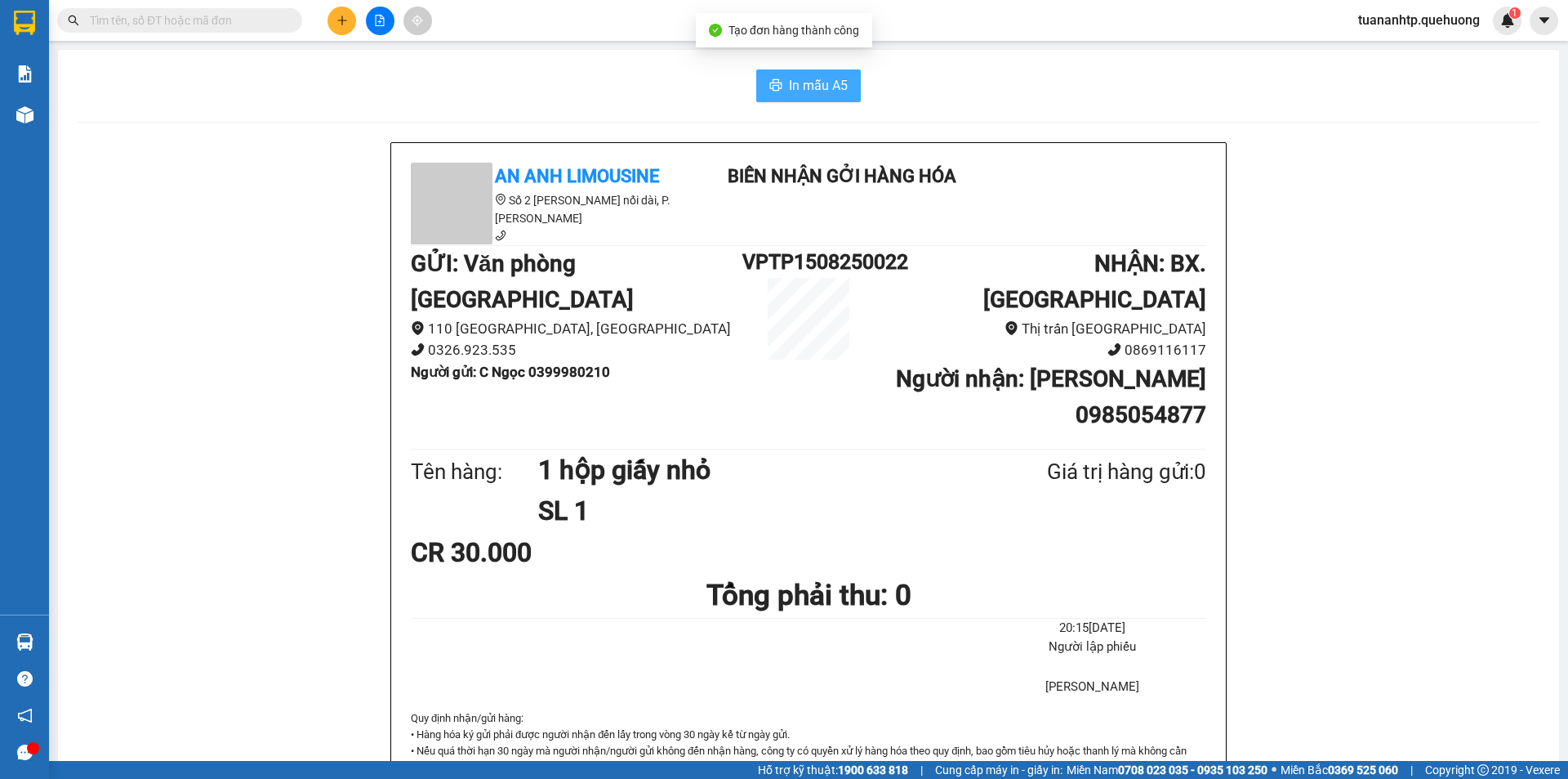
click at [789, 86] on span "In mẫu A5" at bounding box center [818, 85] width 59 height 21
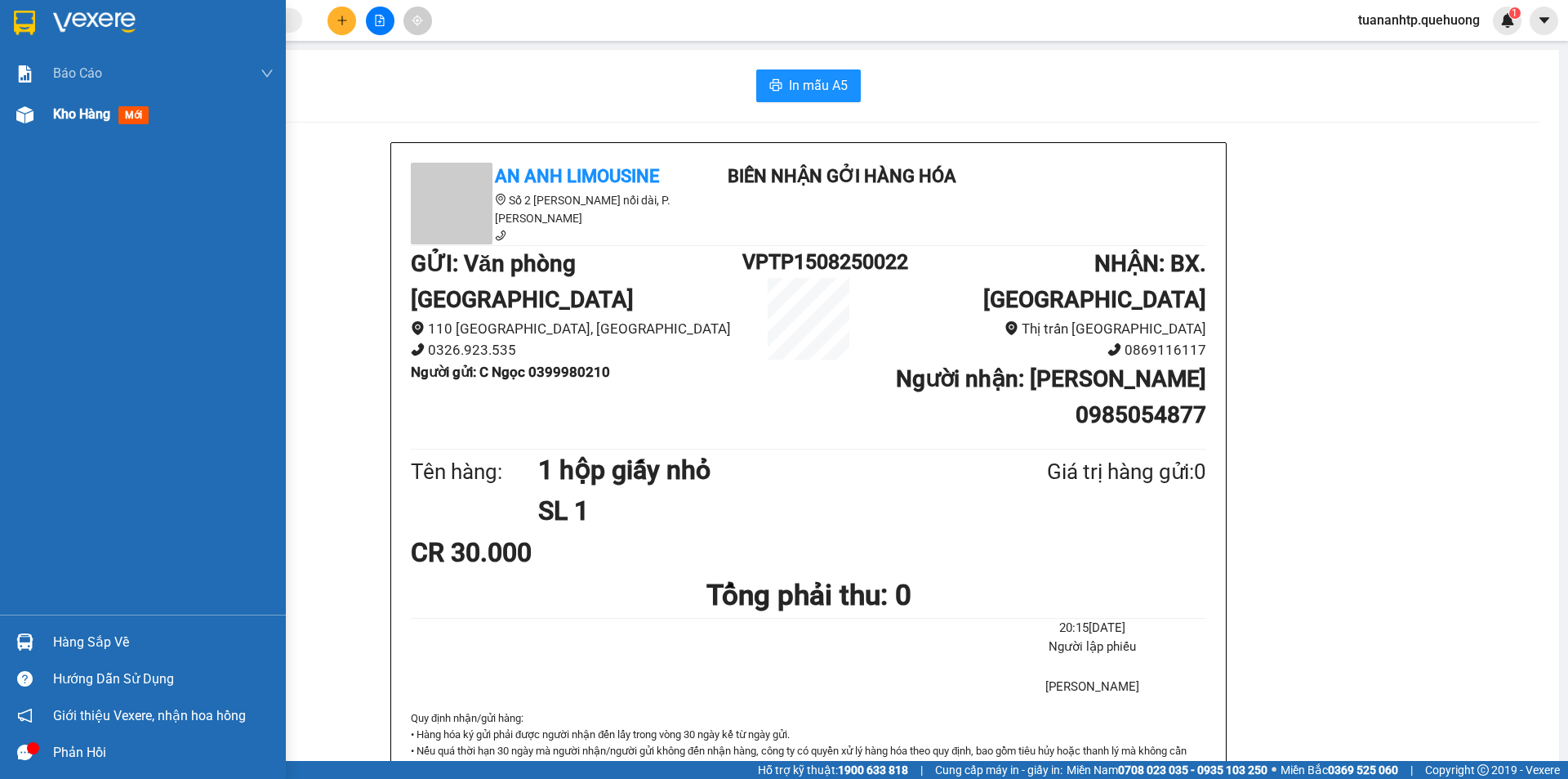
click at [62, 113] on span "Kho hàng" at bounding box center [82, 113] width 58 height 15
